Goal: Information Seeking & Learning: Check status

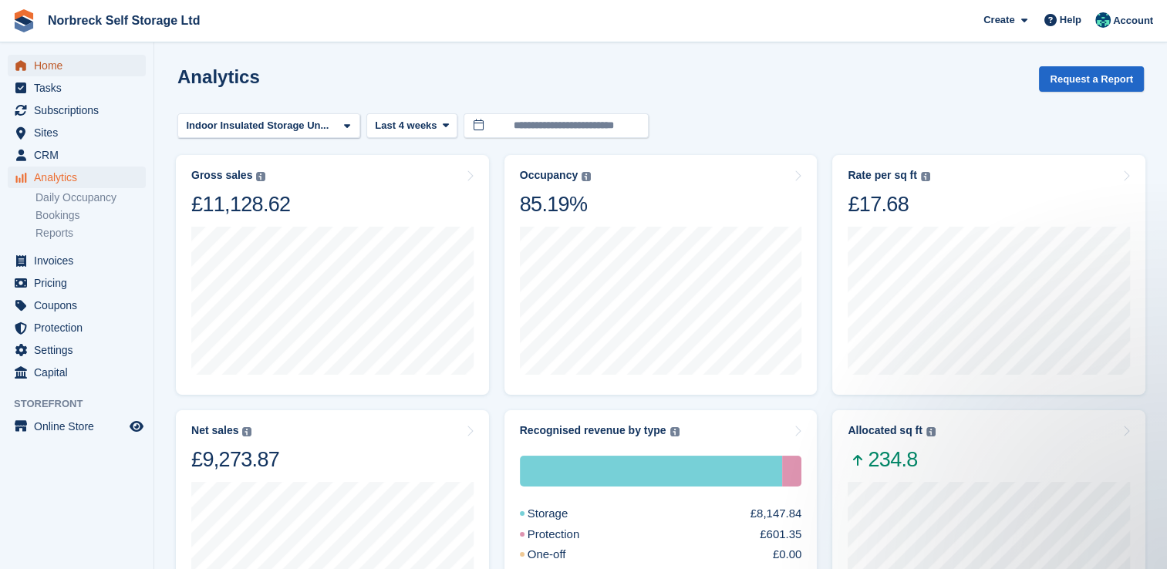
click at [48, 62] on span "Home" at bounding box center [80, 66] width 93 height 22
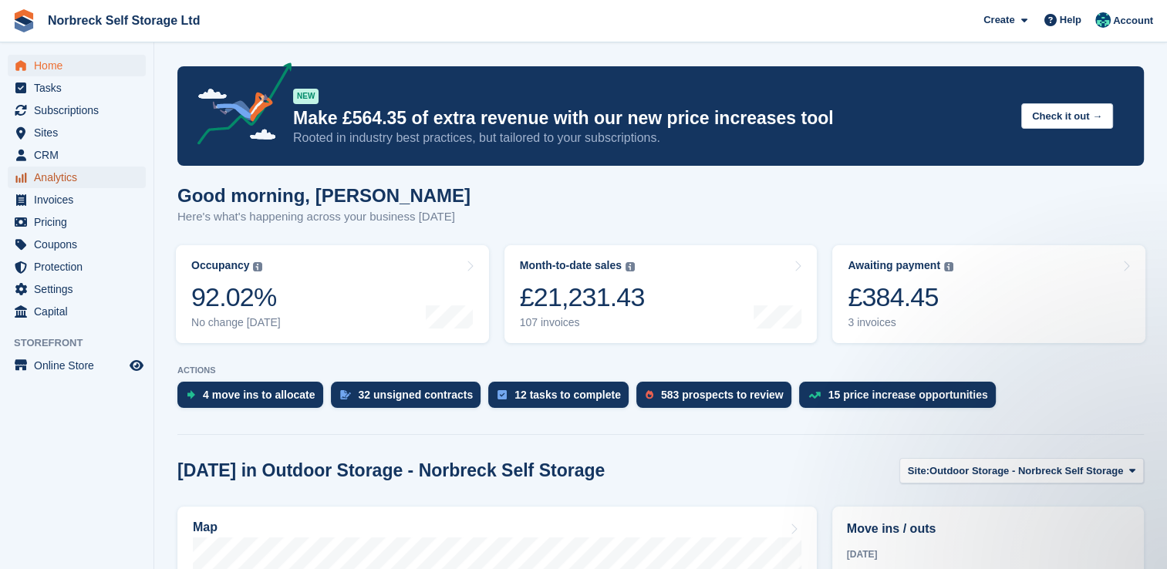
click at [50, 181] on span "Analytics" at bounding box center [80, 178] width 93 height 22
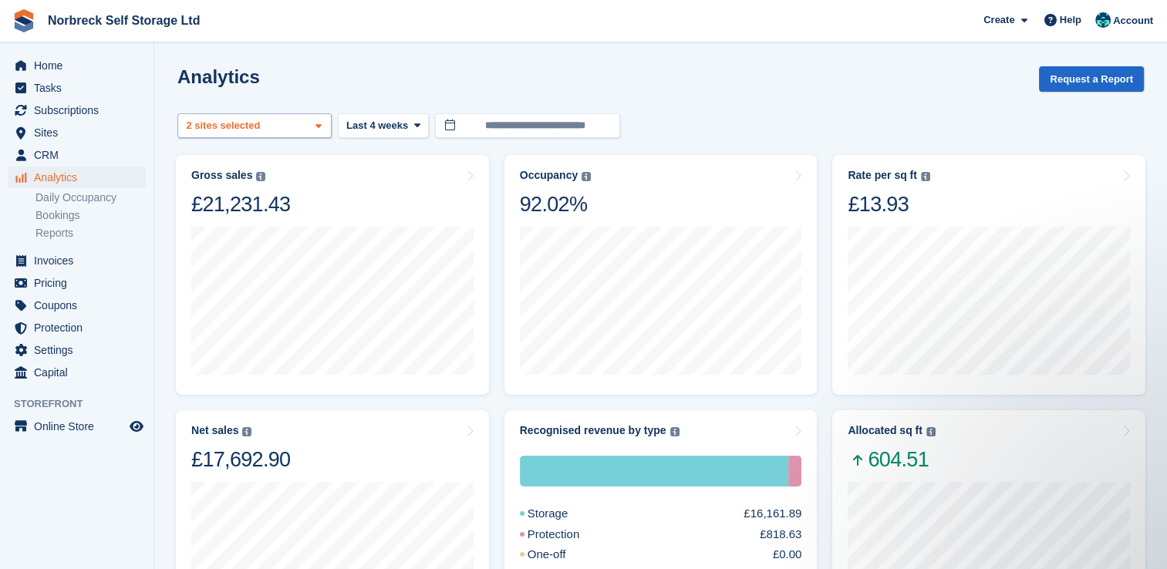
click at [319, 130] on icon at bounding box center [318, 126] width 6 height 10
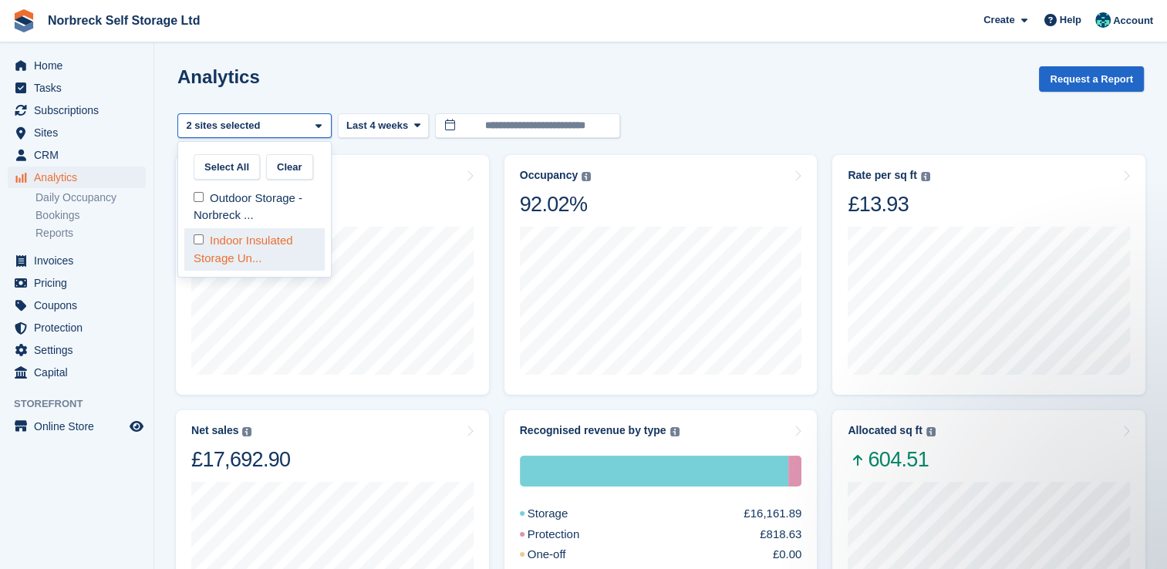
click at [299, 251] on div "Indoor Insulated Storage Un..." at bounding box center [254, 249] width 140 height 42
select select "****"
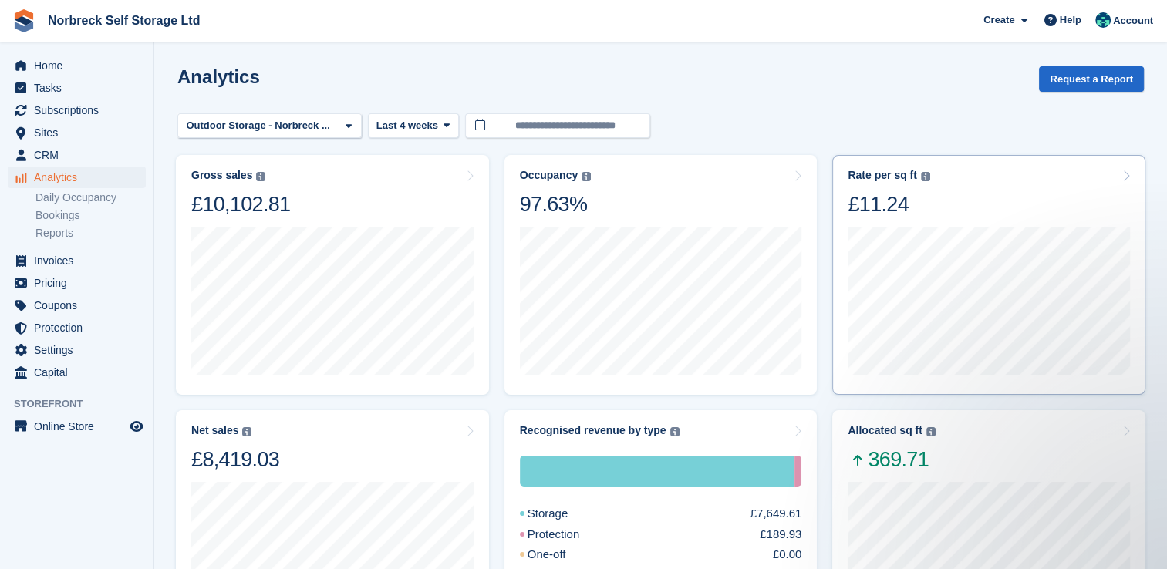
click at [891, 224] on div at bounding box center [988, 298] width 282 height 163
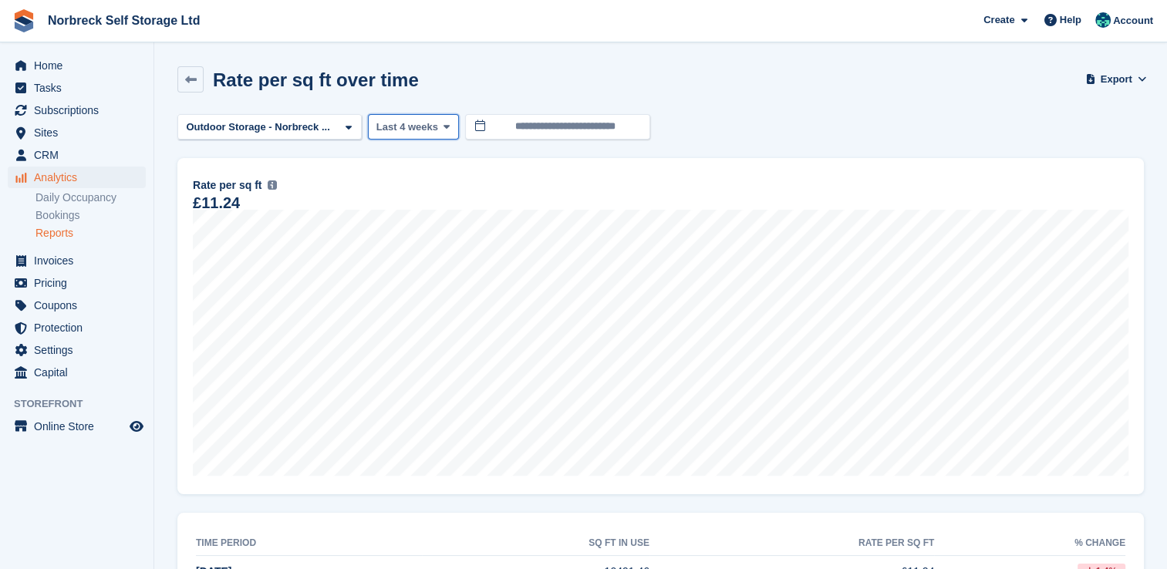
click at [443, 124] on icon at bounding box center [446, 127] width 6 height 10
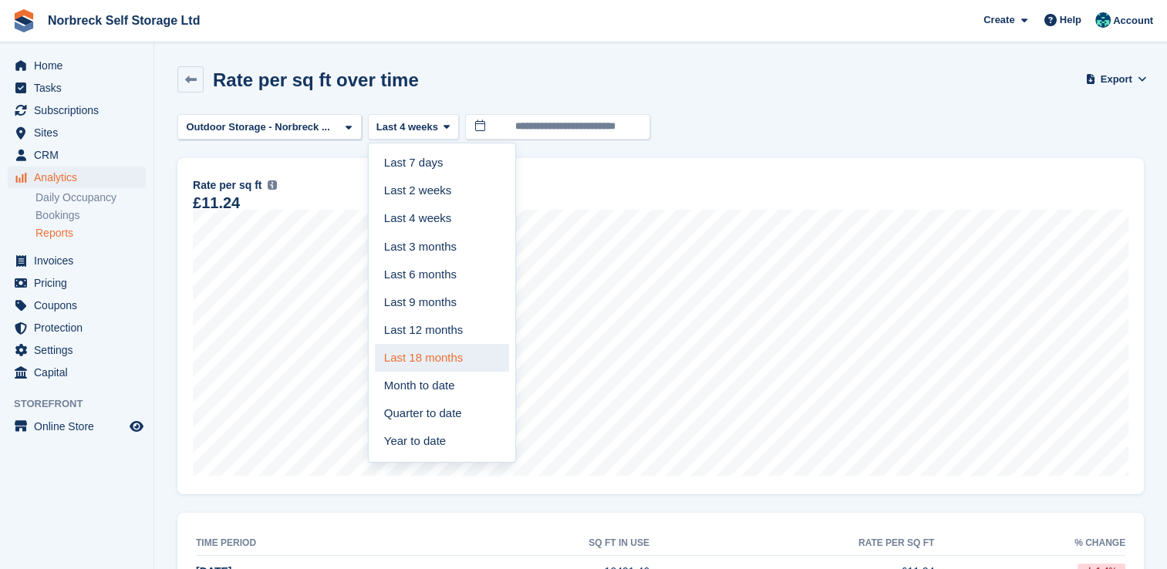
click at [435, 347] on link "Last 18 months" at bounding box center [442, 358] width 134 height 28
